Goal: Navigation & Orientation: Find specific page/section

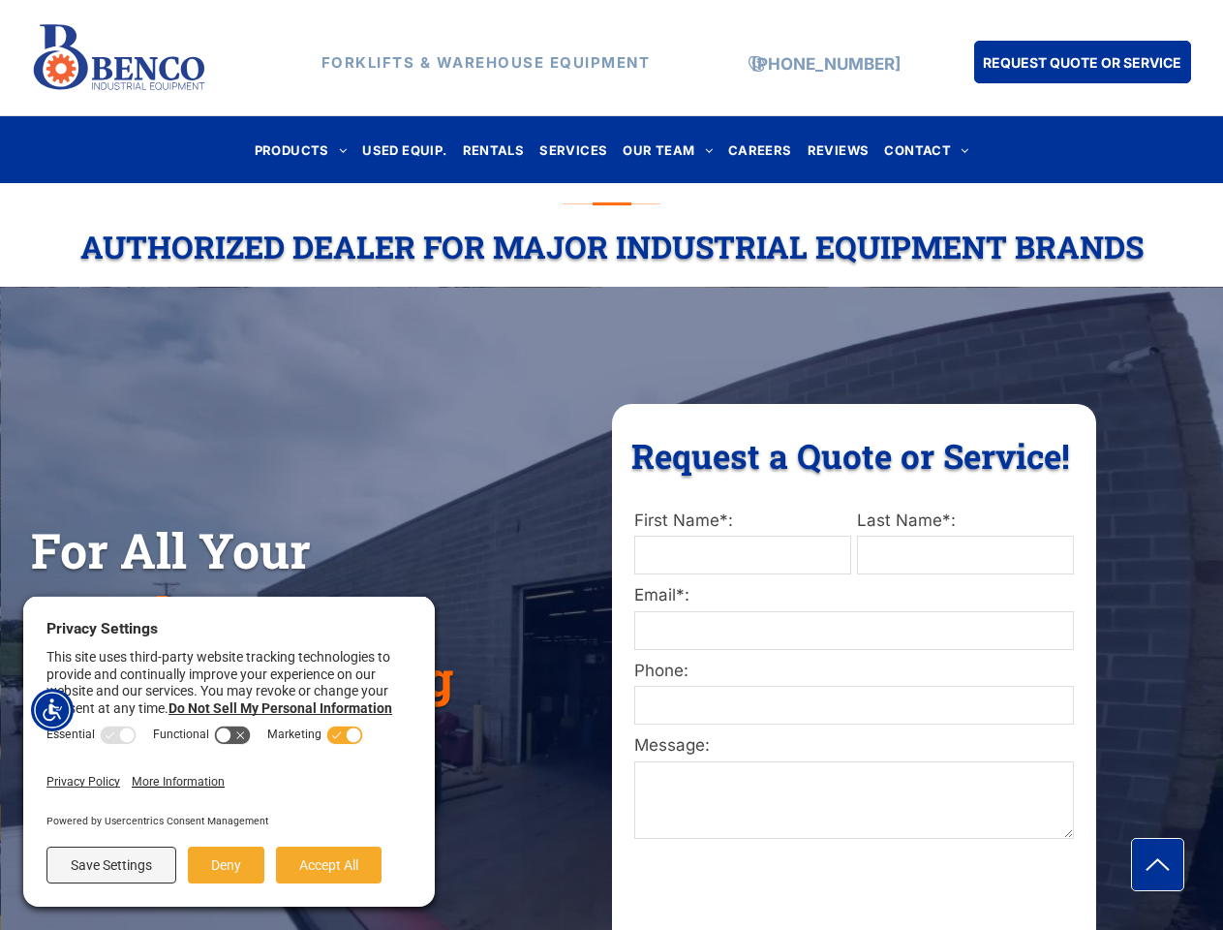
click at [611, 465] on div "Share by:" at bounding box center [569, 475] width 1138 height 930
click at [52, 710] on img "Accessibility Menu" at bounding box center [52, 710] width 43 height 43
